Goal: Task Accomplishment & Management: Manage account settings

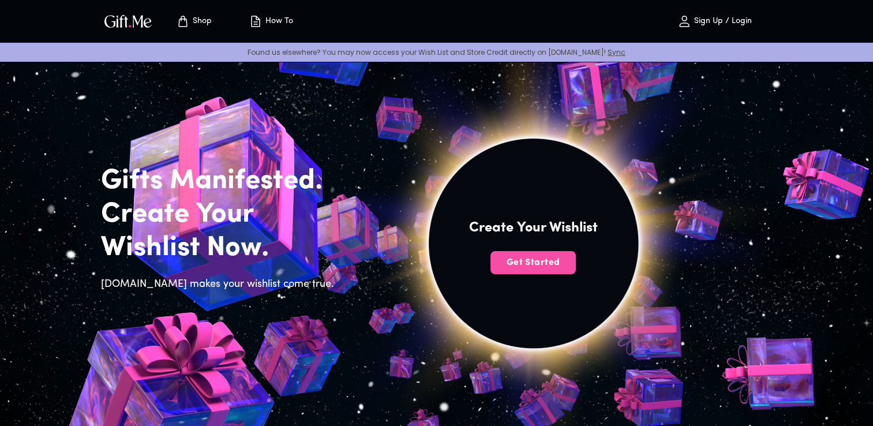
click at [550, 263] on span "Get Started" at bounding box center [532, 262] width 85 height 13
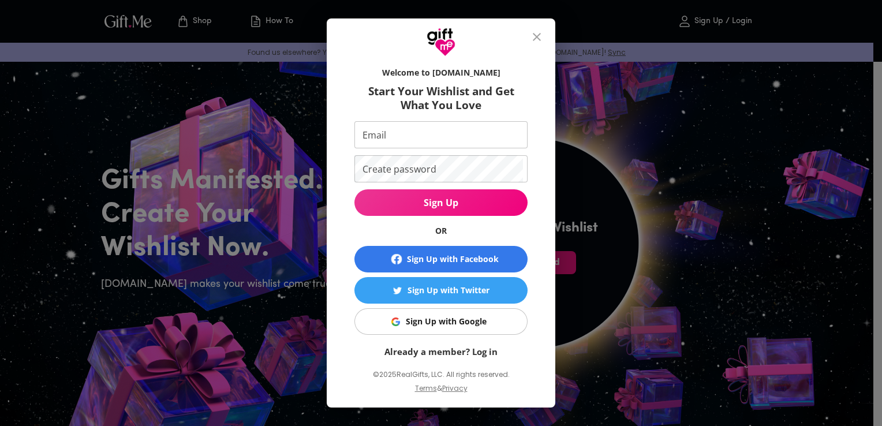
click at [428, 331] on button "Sign Up with Google" at bounding box center [440, 321] width 173 height 27
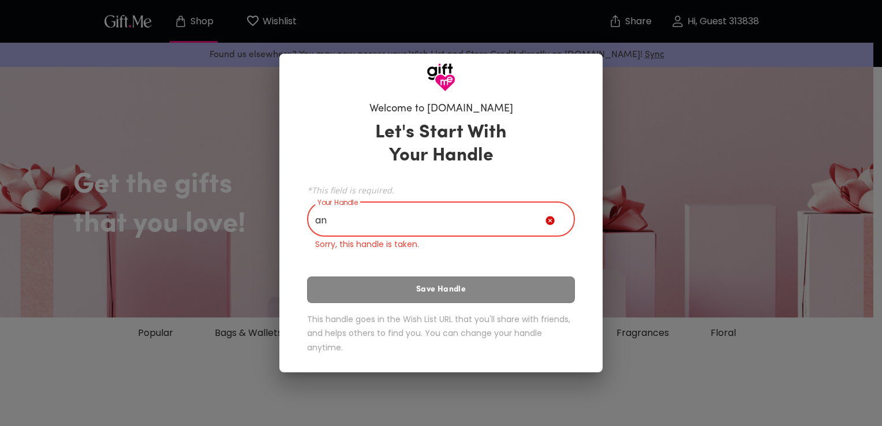
type input "a"
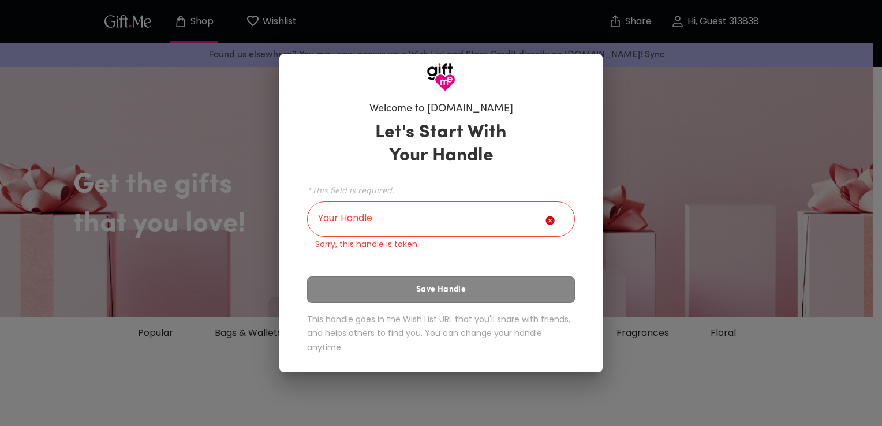
click at [559, 222] on div "Your Handle" at bounding box center [441, 220] width 268 height 32
click at [718, 204] on div "Welcome to [DOMAIN_NAME] Let's Start With Your Handle *This field is required. …" at bounding box center [441, 213] width 882 height 426
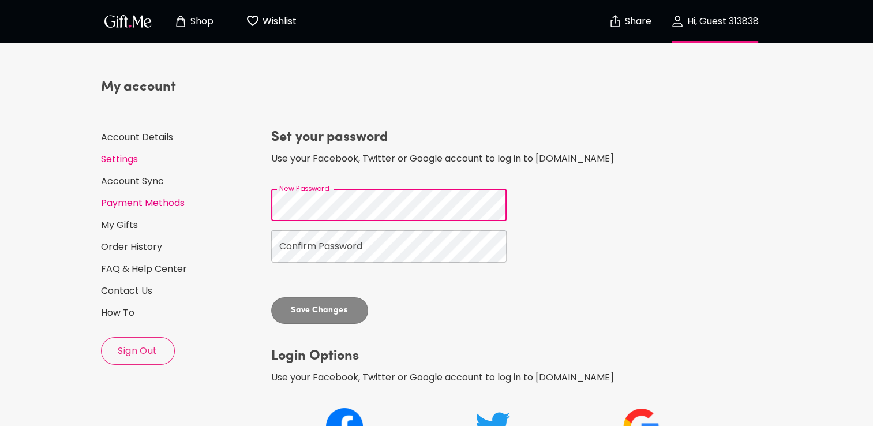
click at [240, 200] on div "My account Account Details Settings Account Sync Payment Methods My Gifts Order…" at bounding box center [436, 293] width 681 height 468
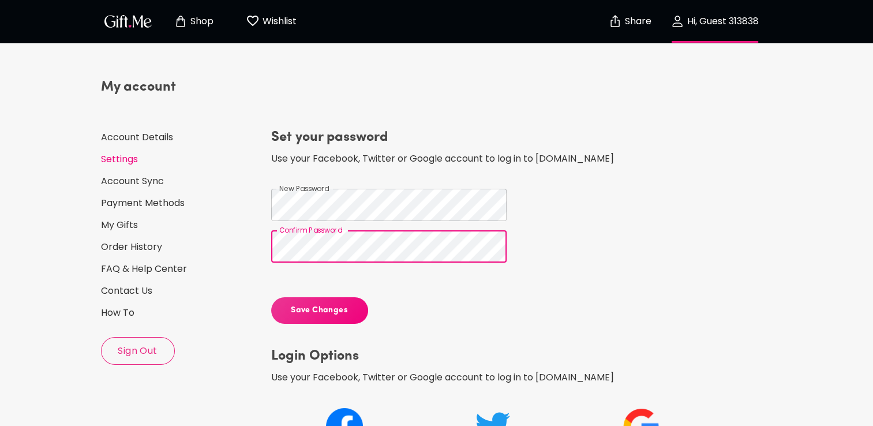
click at [342, 308] on span "Save Changes" at bounding box center [319, 310] width 97 height 13
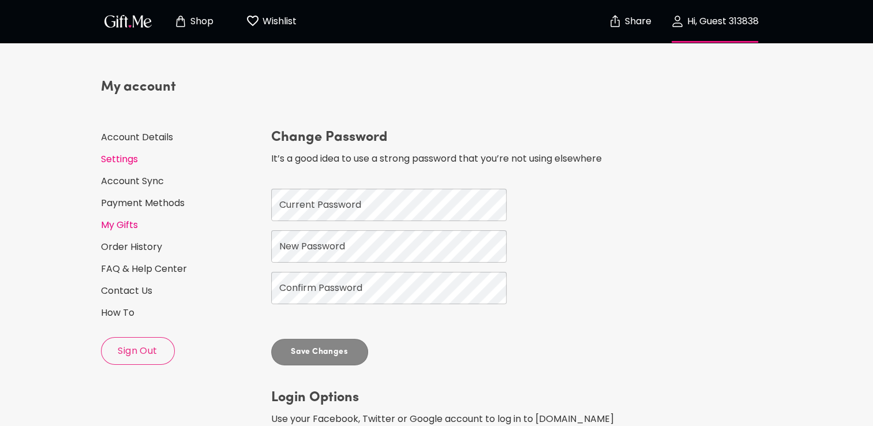
click at [134, 230] on link "My Gifts" at bounding box center [181, 225] width 161 height 13
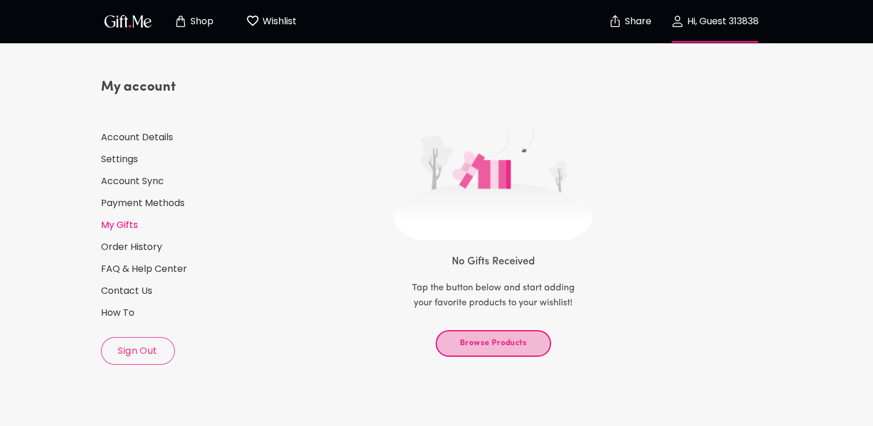
click at [485, 355] on button "Browse Products" at bounding box center [493, 343] width 115 height 27
